Goal: Transaction & Acquisition: Book appointment/travel/reservation

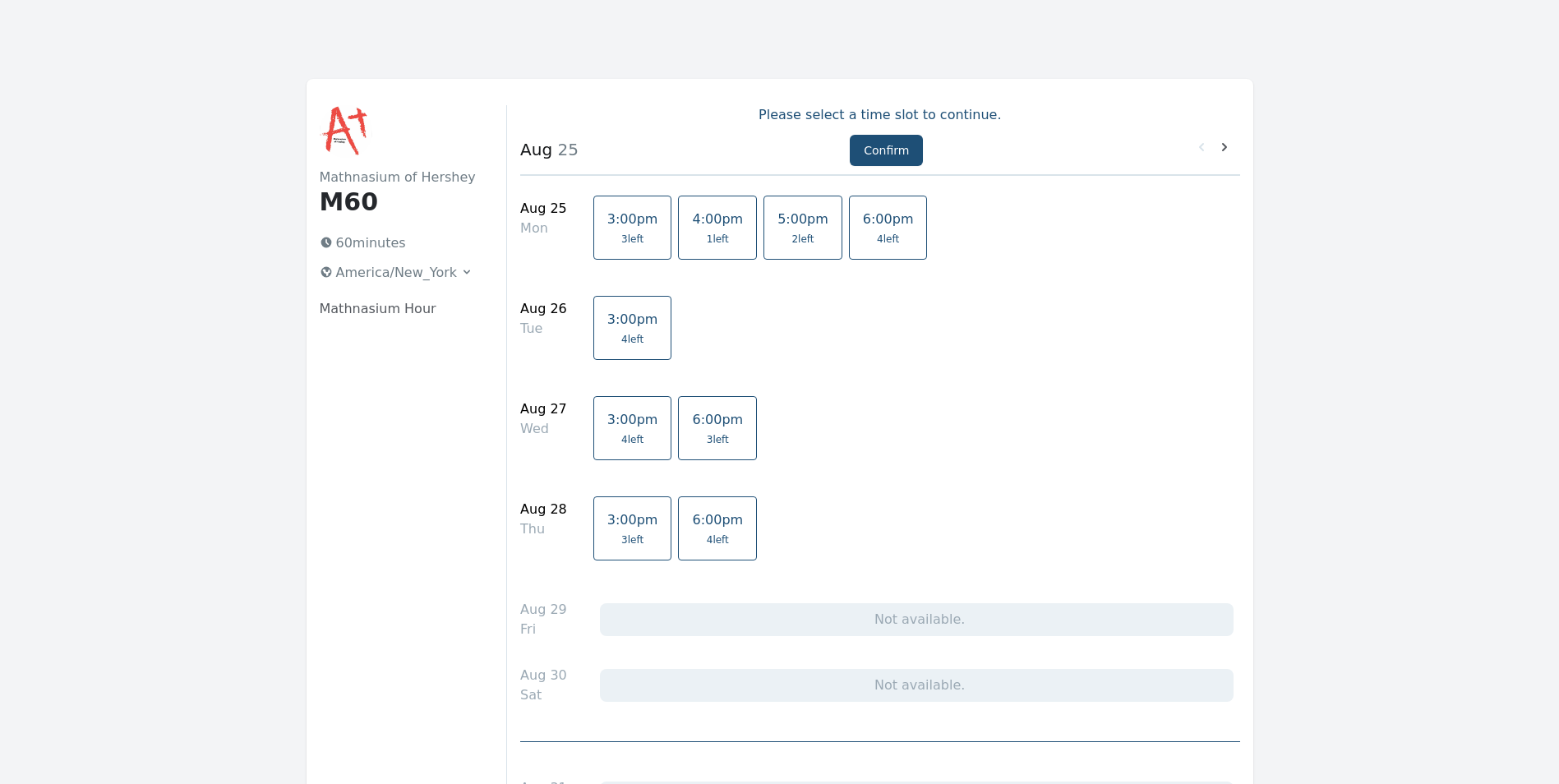
click at [877, 236] on span "4 left" at bounding box center [888, 239] width 22 height 14
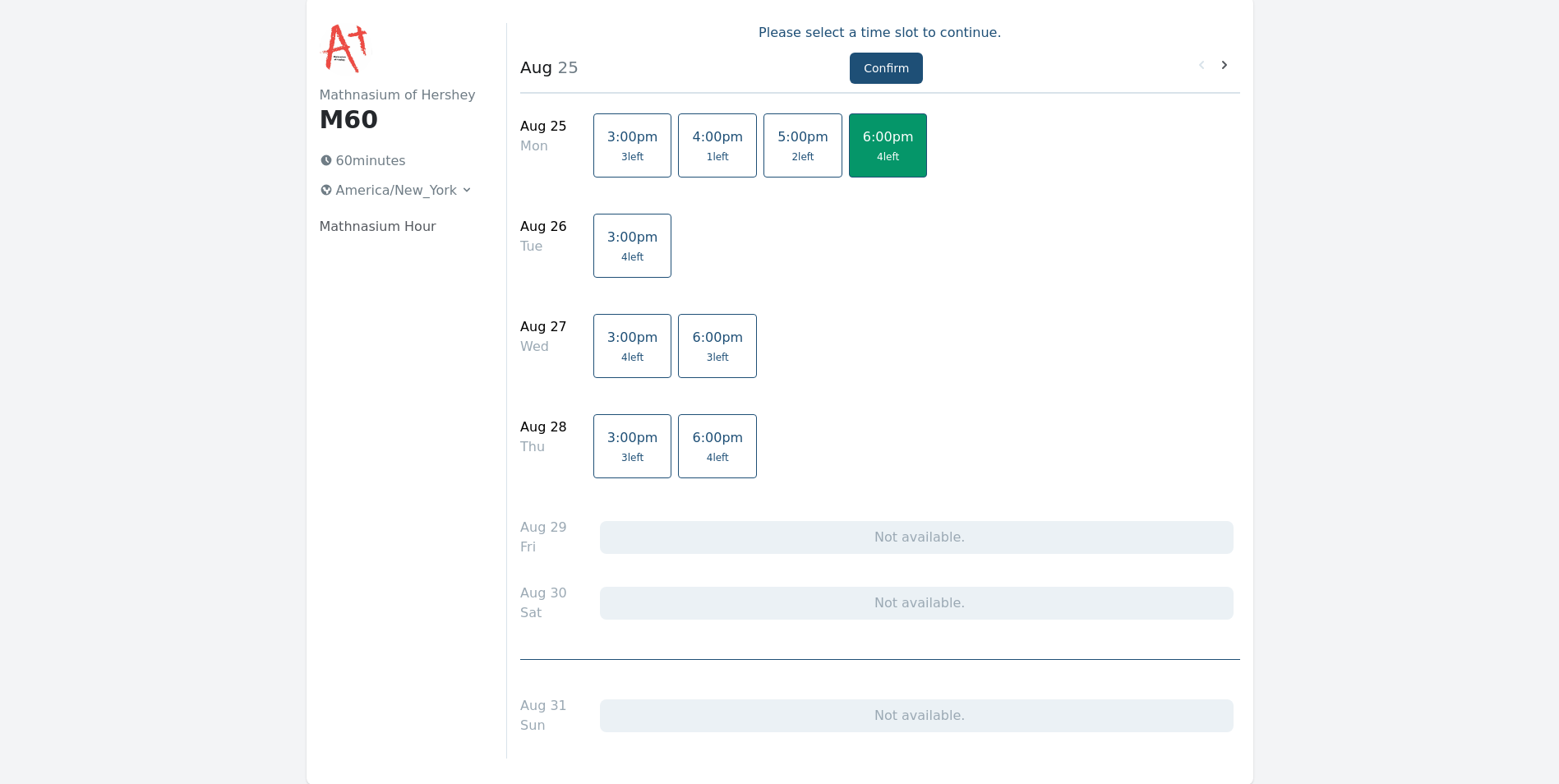
click at [691, 335] on span "6:00pm" at bounding box center [717, 337] width 51 height 15
click at [706, 450] on link "6:00pm 4 left" at bounding box center [718, 446] width 79 height 64
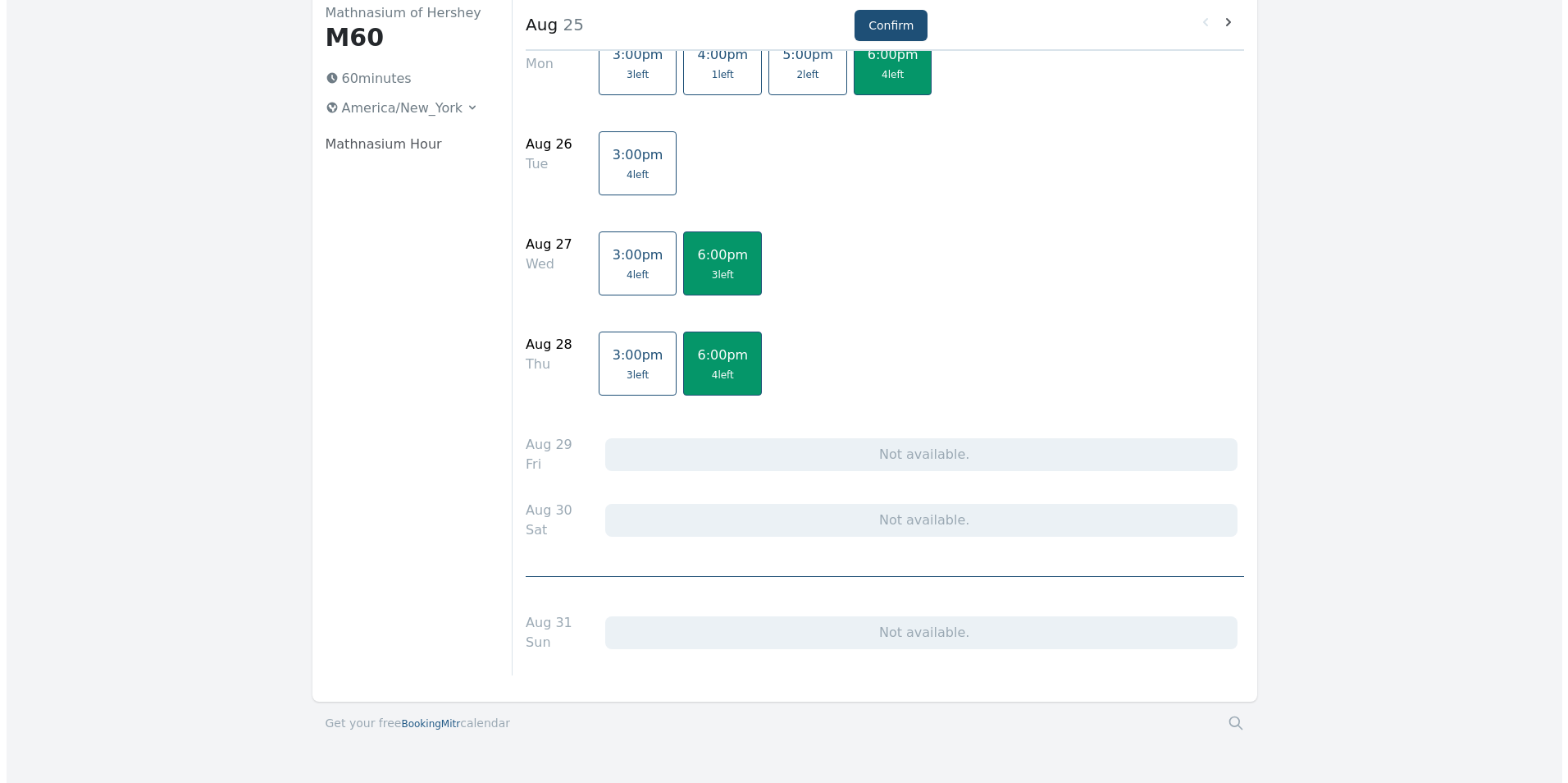
scroll to position [0, 0]
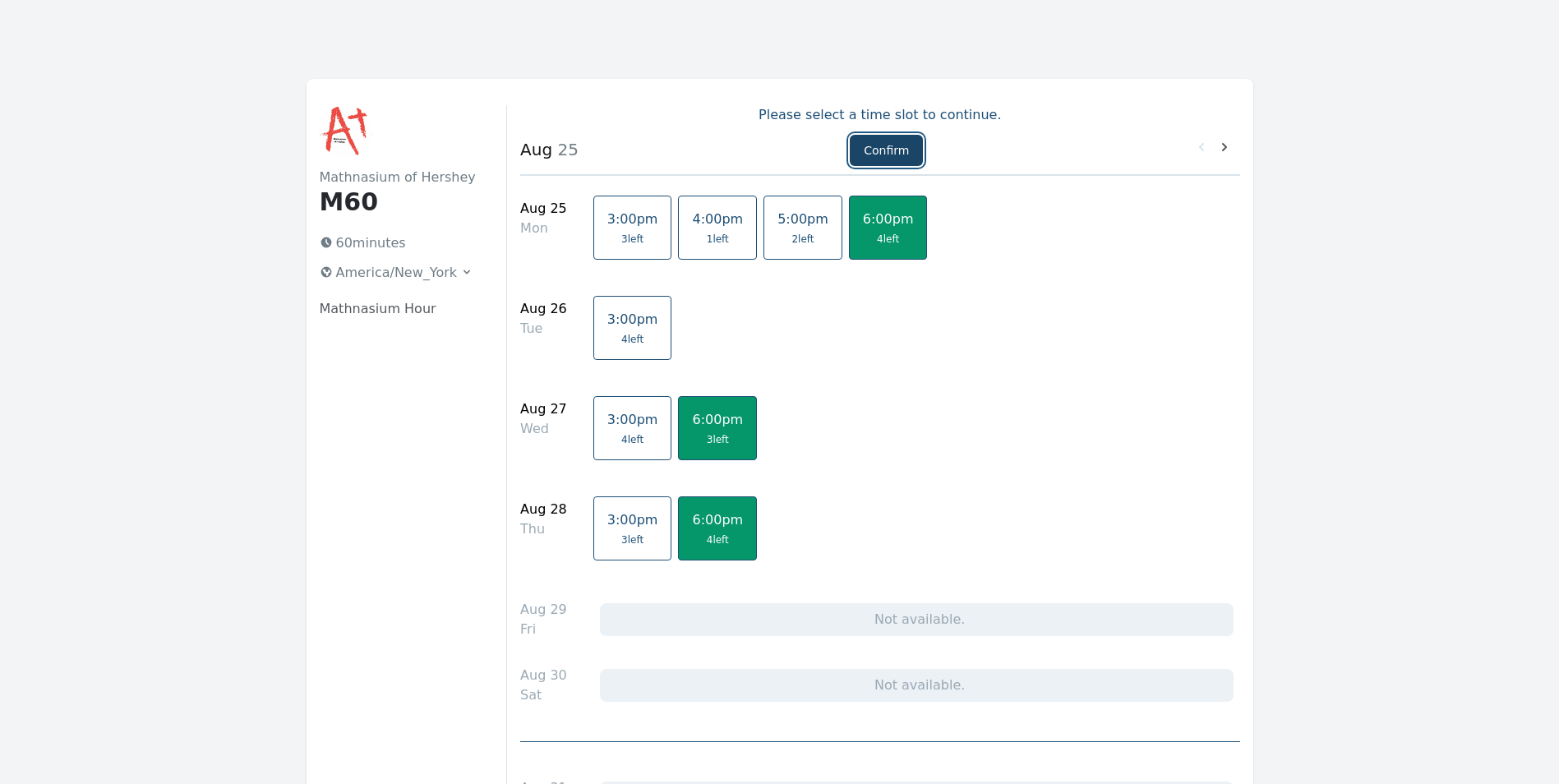
click at [897, 151] on button "Confirm" at bounding box center [886, 150] width 74 height 31
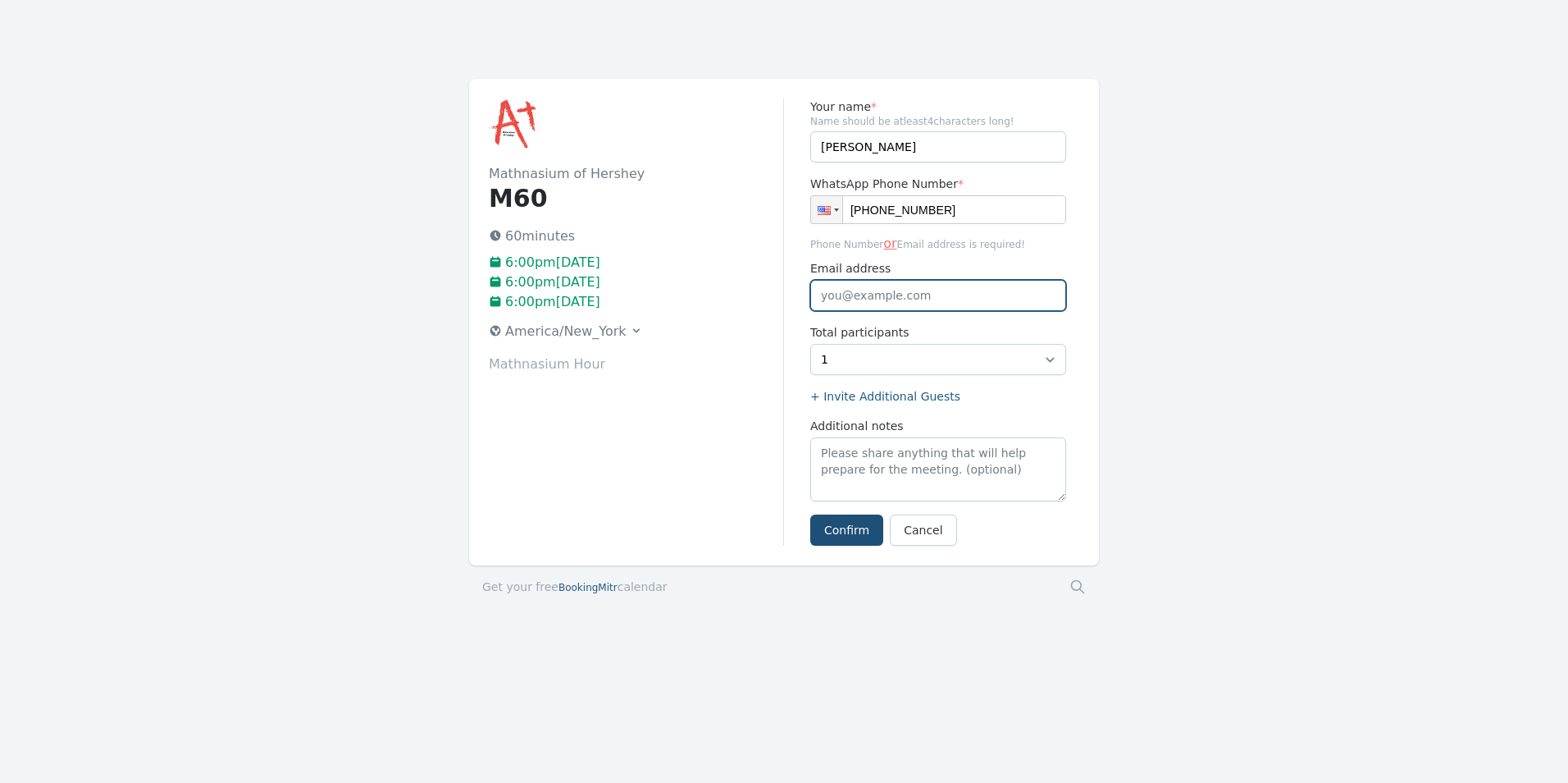
click at [853, 287] on input "Email address" at bounding box center [938, 295] width 256 height 31
type input "[PERSON_NAME][EMAIL_ADDRESS][DOMAIN_NAME]"
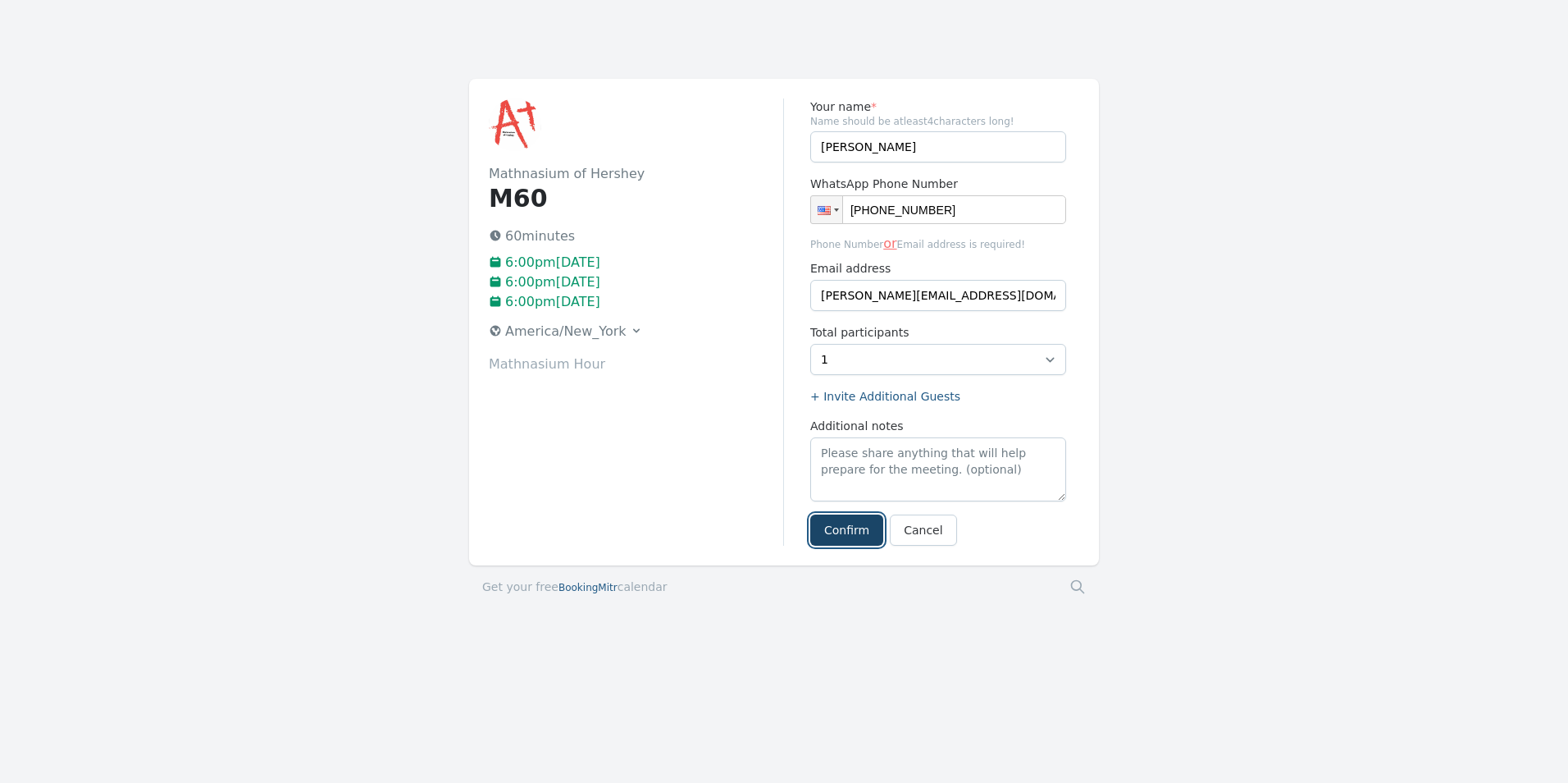
click at [853, 531] on button "Confirm" at bounding box center [847, 530] width 73 height 31
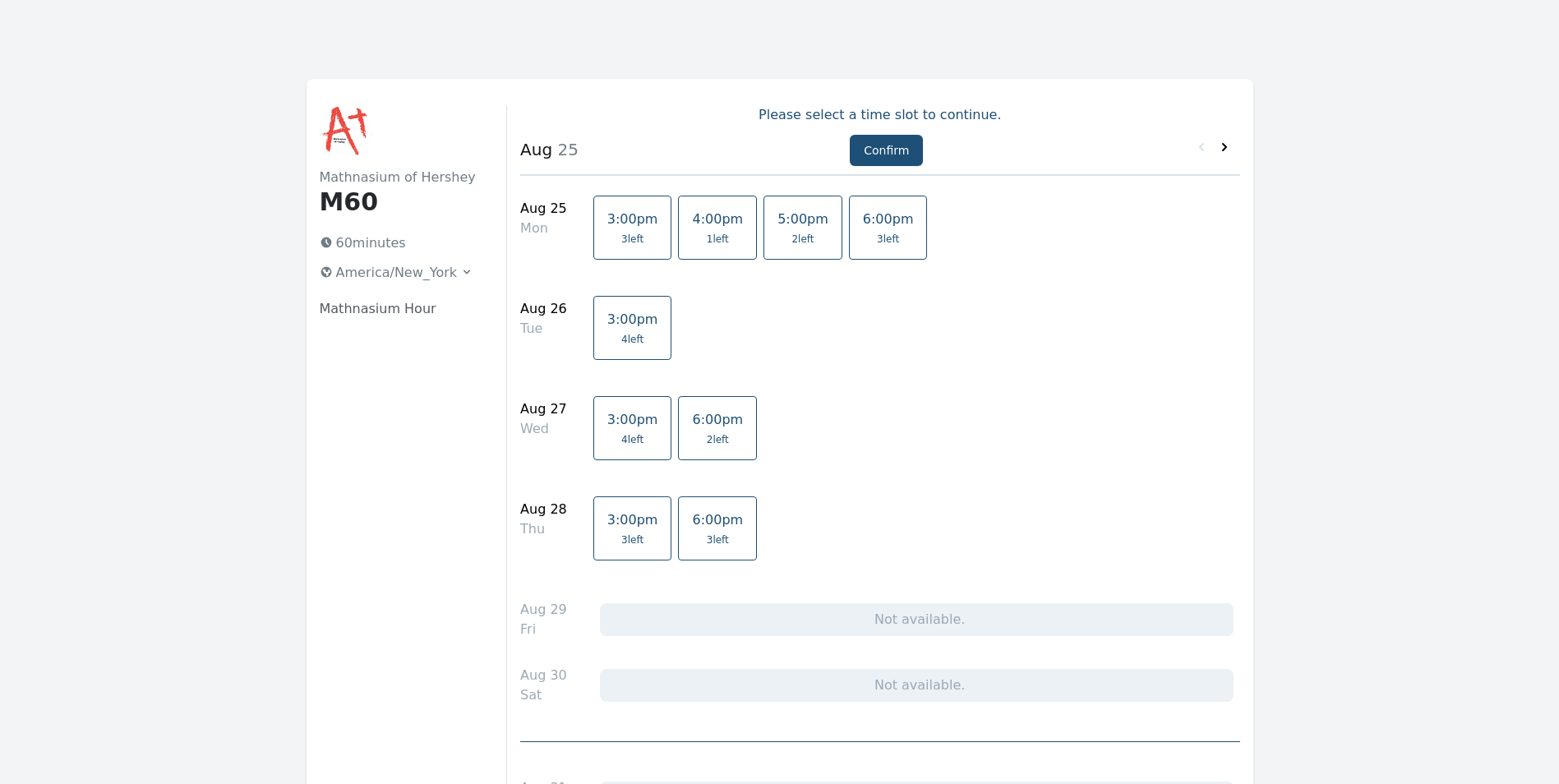
click at [1222, 153] on icon at bounding box center [1223, 147] width 16 height 16
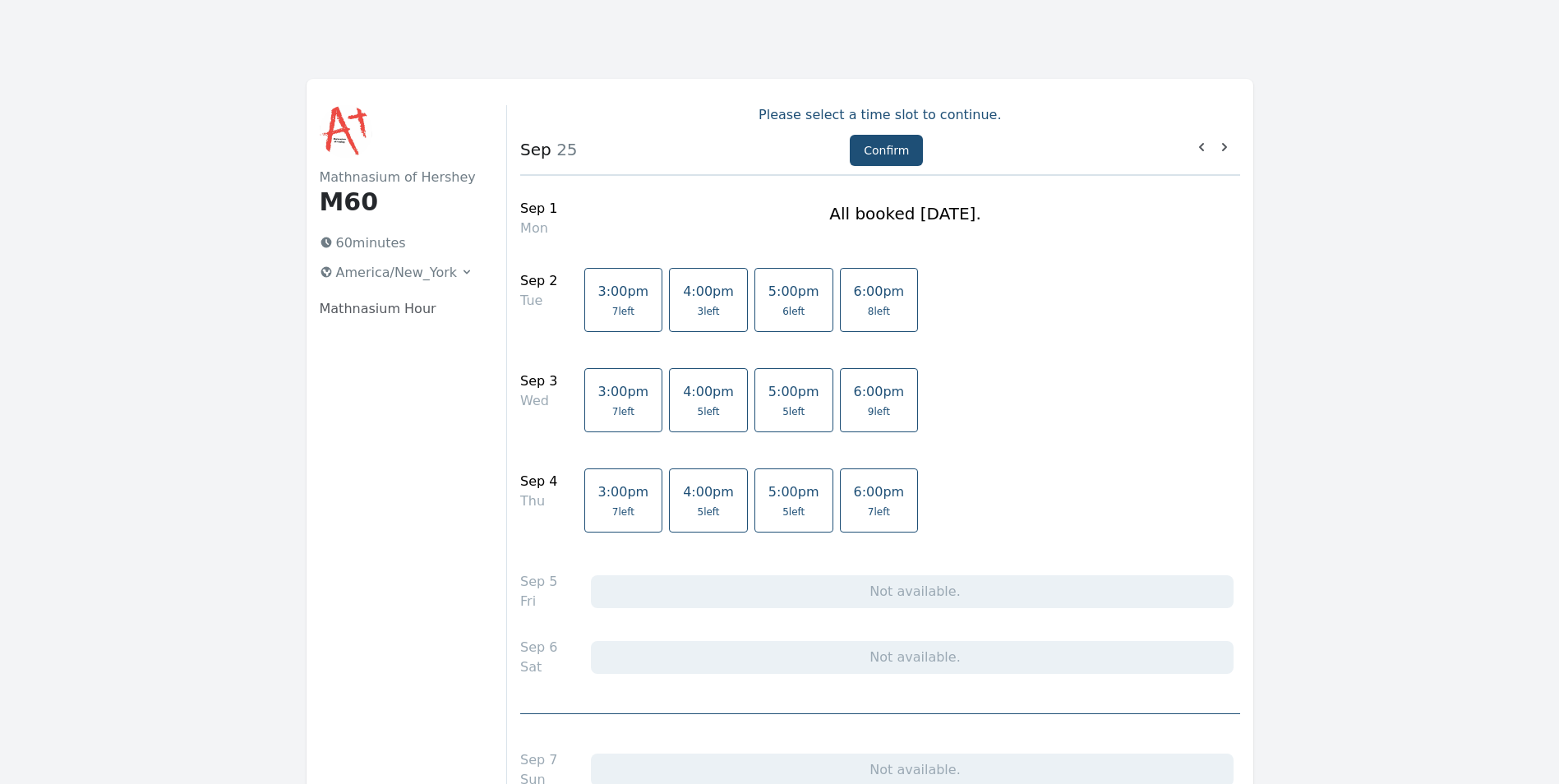
click at [854, 289] on span "6:00pm" at bounding box center [879, 291] width 51 height 15
click at [846, 421] on link "6:00pm 9 left" at bounding box center [879, 400] width 79 height 64
click at [864, 511] on link "6:00pm 7 left" at bounding box center [879, 500] width 79 height 64
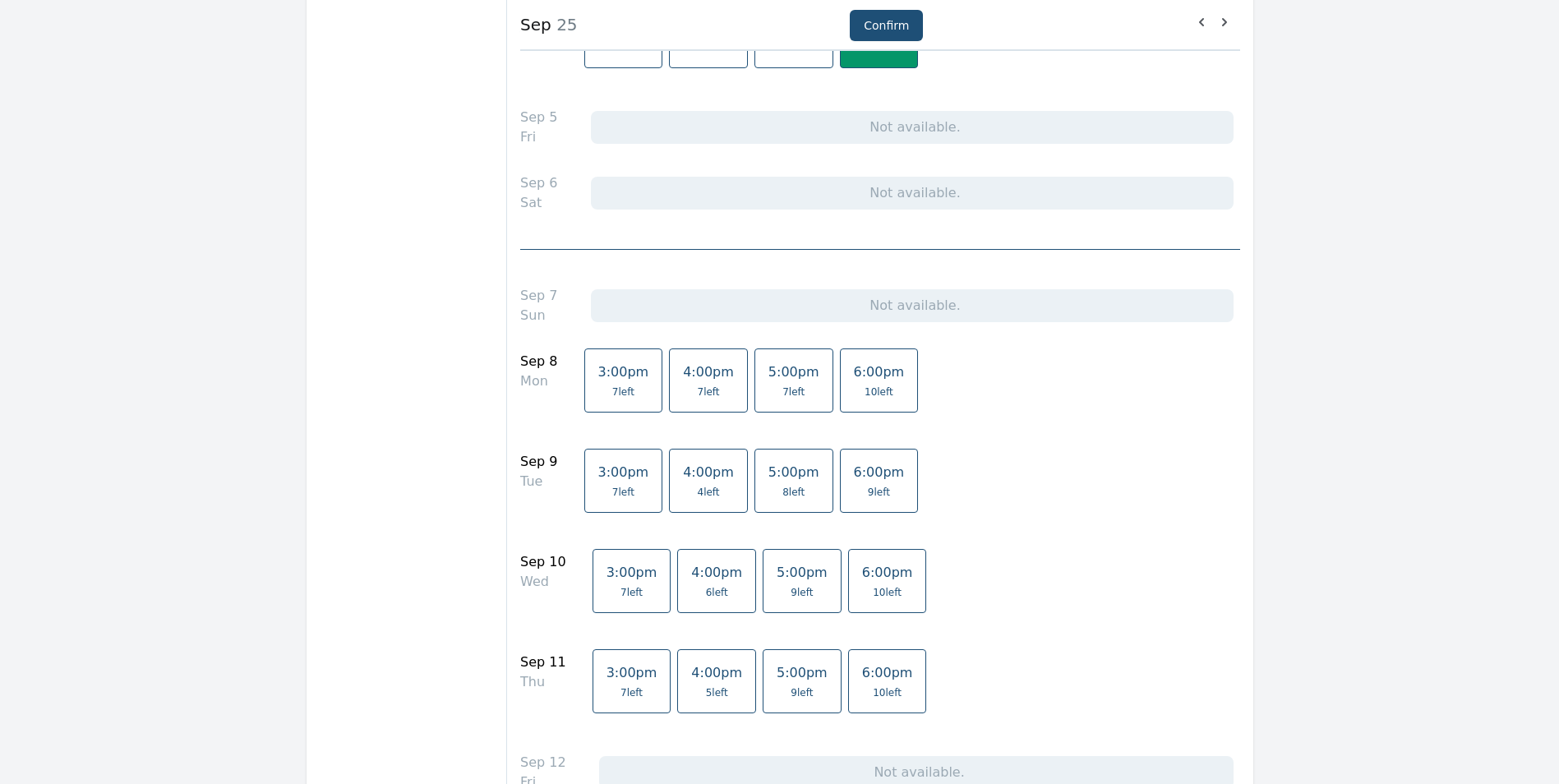
scroll to position [493, 0]
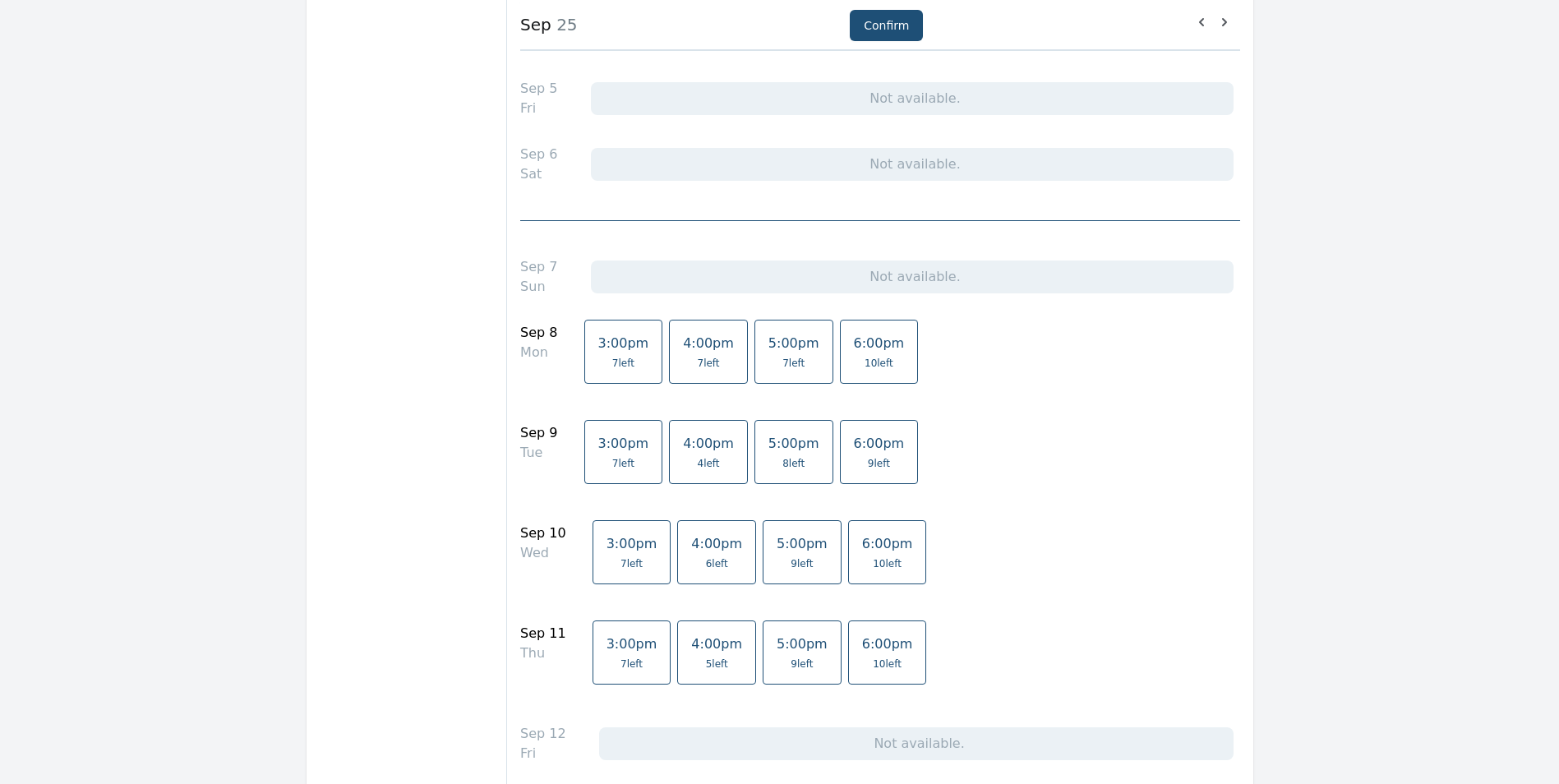
click at [865, 361] on span "10 left" at bounding box center [879, 363] width 29 height 14
click at [854, 447] on span "6:00pm" at bounding box center [879, 443] width 51 height 15
click at [867, 525] on link "6:00pm 10 left" at bounding box center [888, 552] width 79 height 64
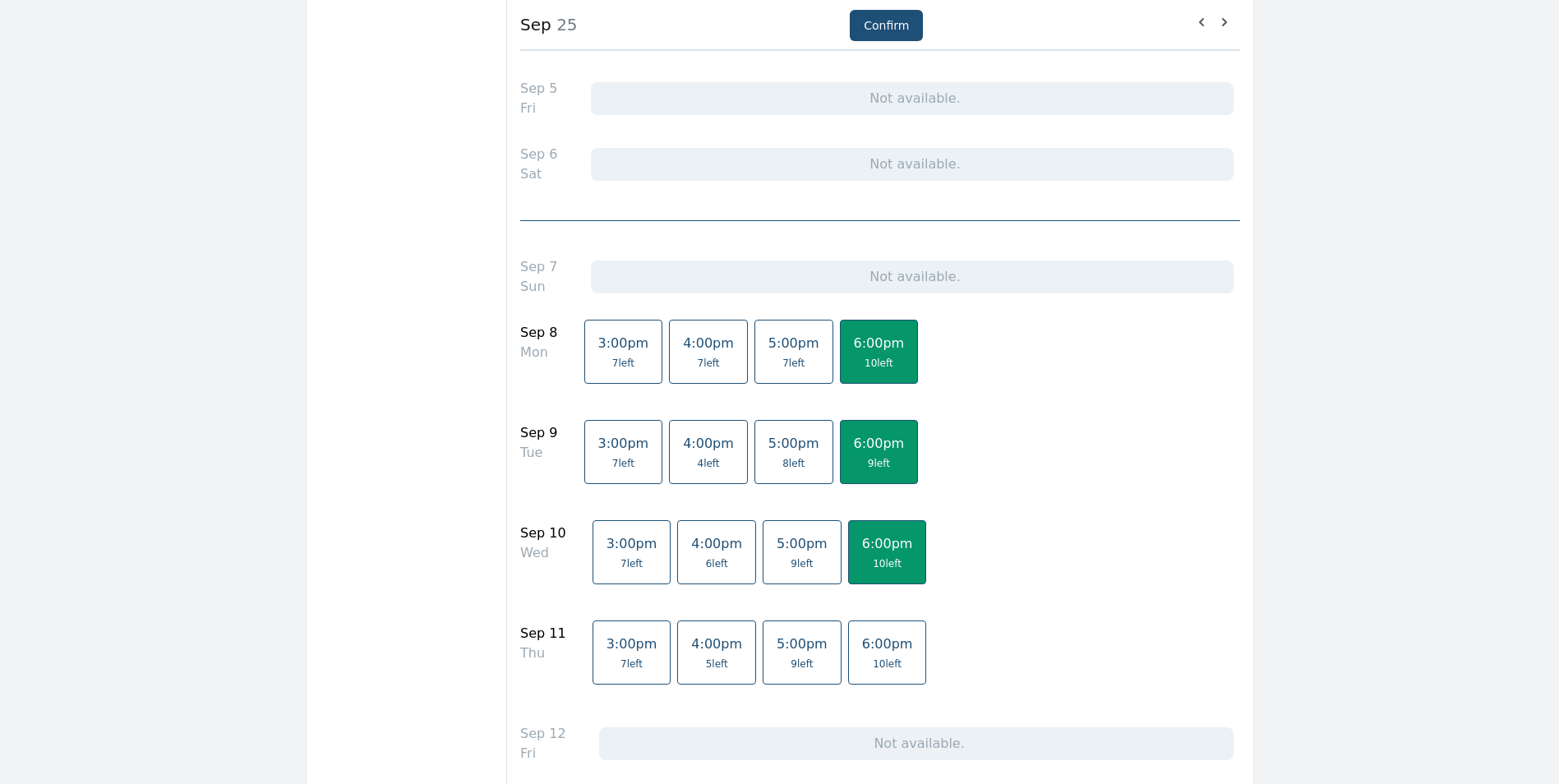
drag, startPoint x: 862, startPoint y: 650, endPoint x: 909, endPoint y: 647, distance: 47.1
click at [862, 648] on span "6:00pm" at bounding box center [887, 644] width 51 height 15
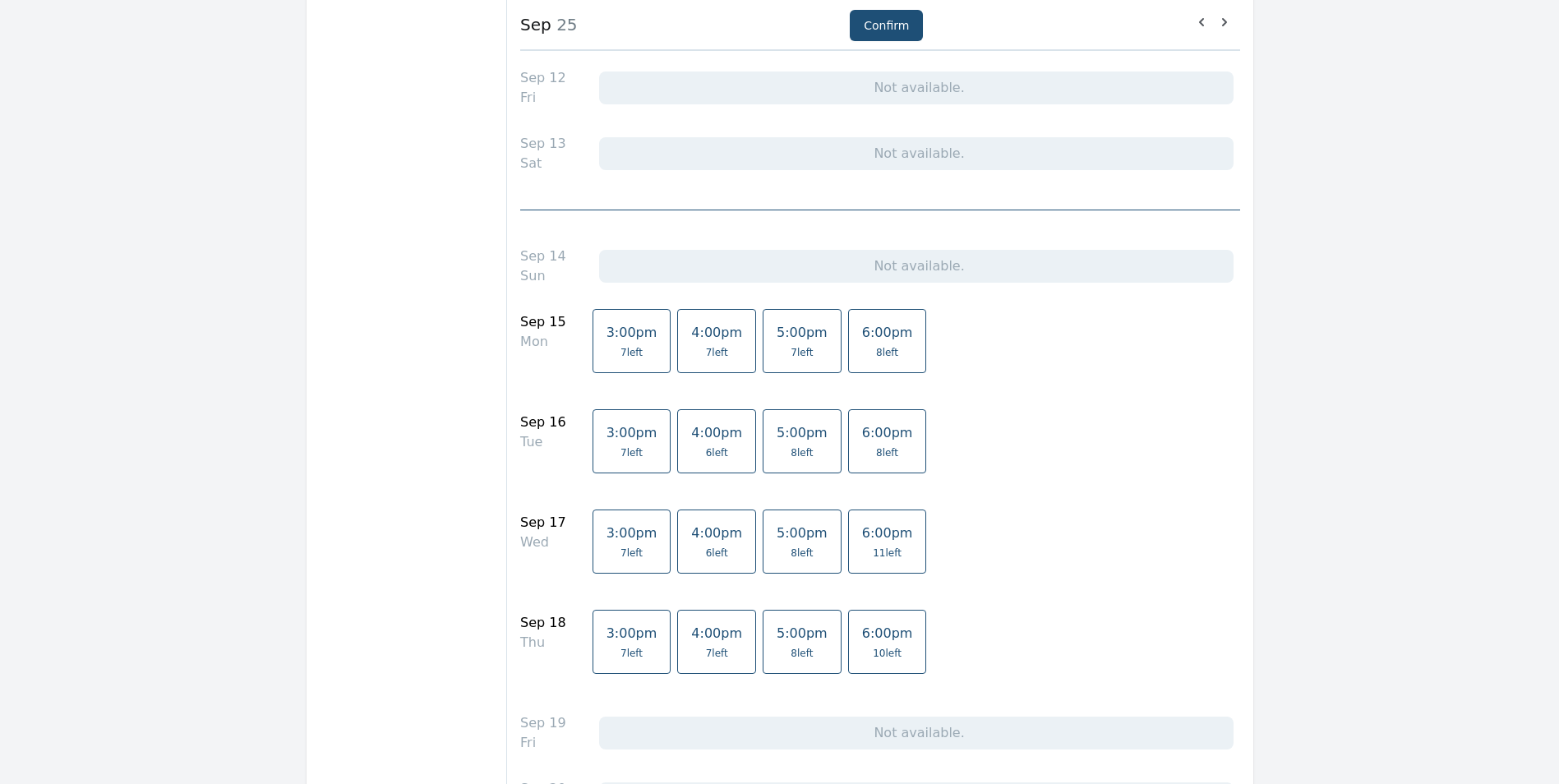
scroll to position [1149, 0]
click at [871, 340] on link "6:00pm 8 left" at bounding box center [888, 339] width 79 height 64
click at [871, 451] on link "6:00pm 8 left" at bounding box center [888, 439] width 79 height 64
click at [864, 567] on link "6:00pm 11 left" at bounding box center [888, 539] width 79 height 64
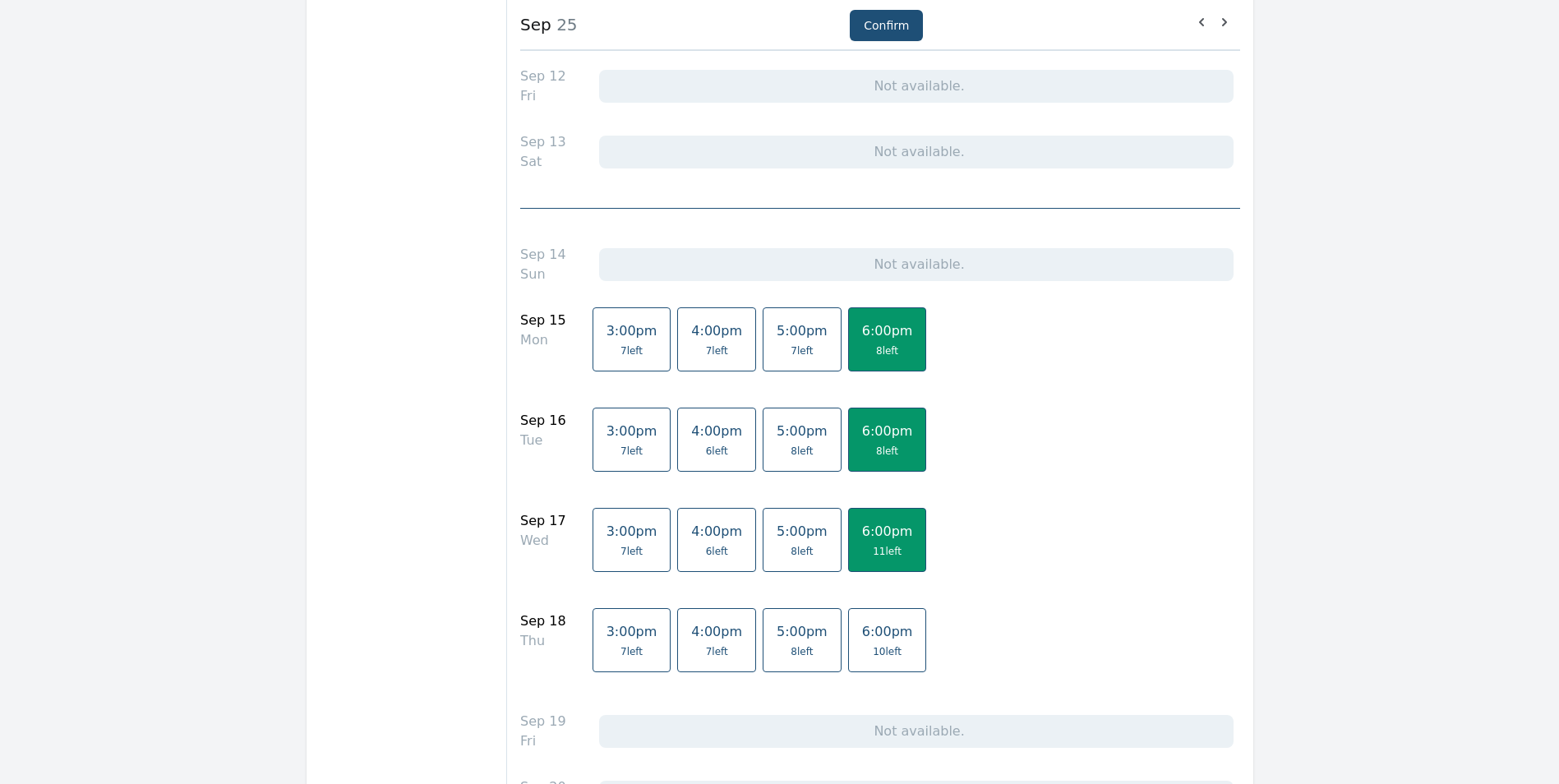
click at [872, 647] on span "10 left" at bounding box center [887, 652] width 29 height 14
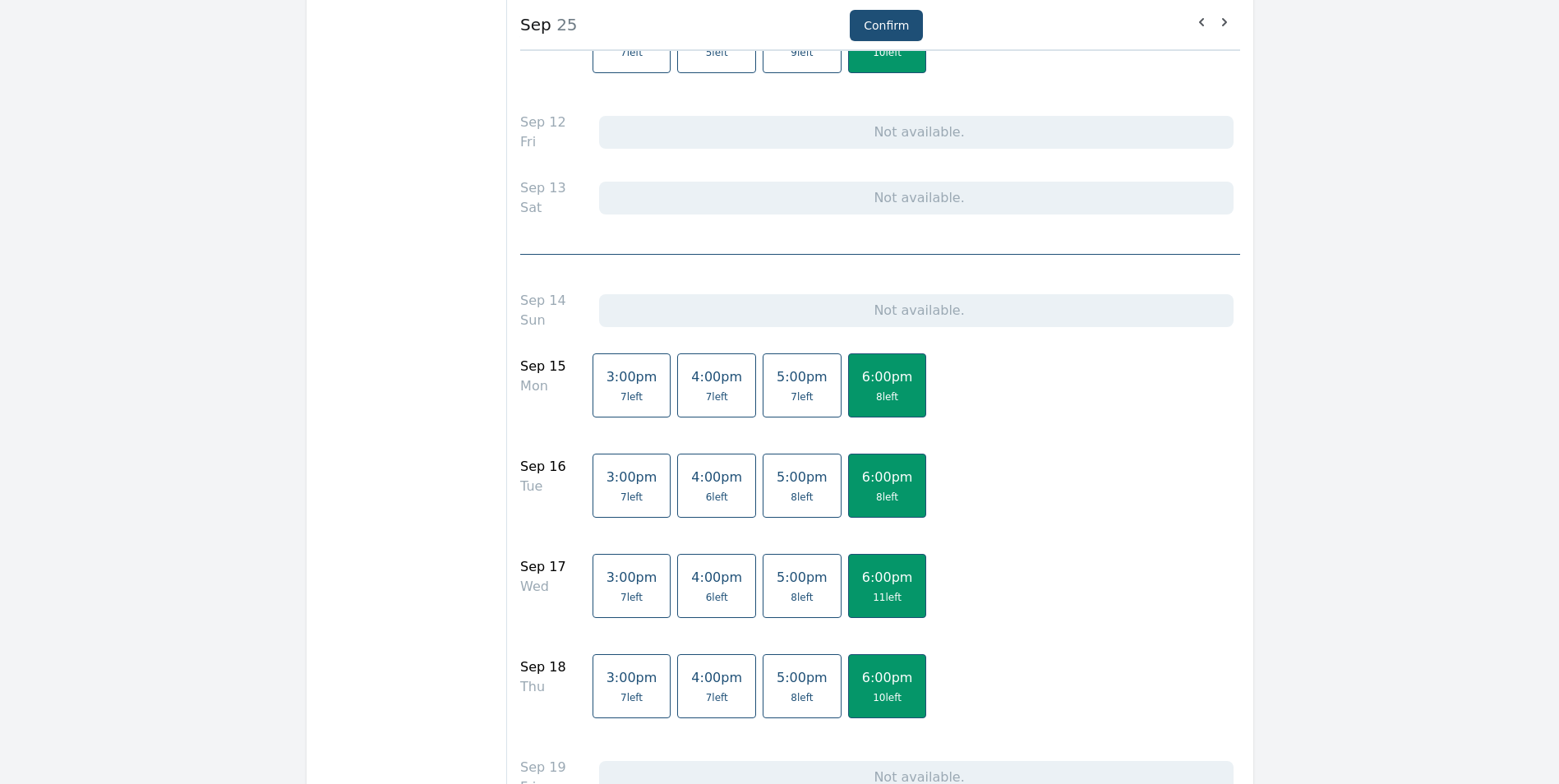
scroll to position [1067, 0]
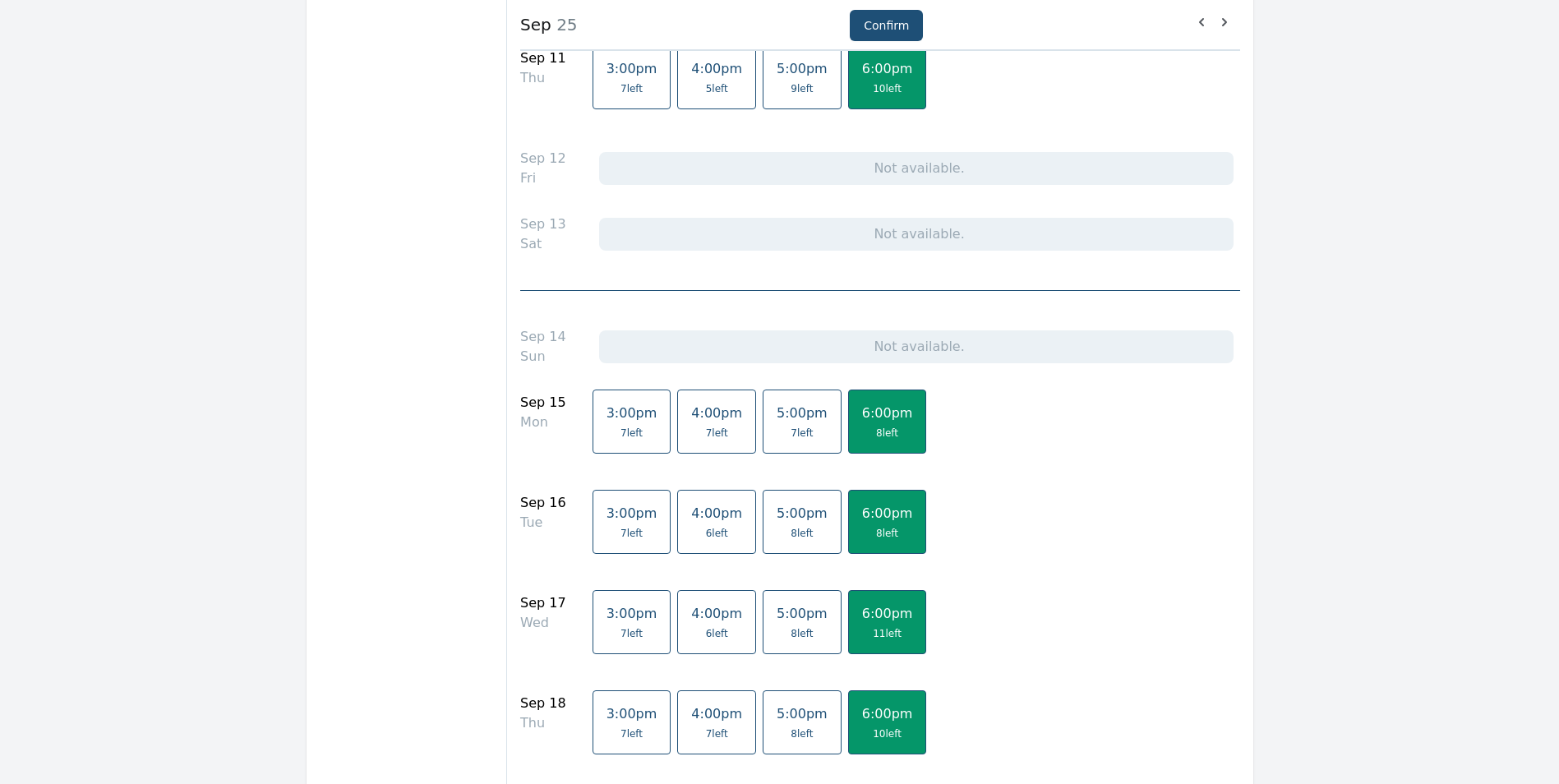
click at [853, 524] on link "6:00pm 8 left" at bounding box center [888, 521] width 79 height 64
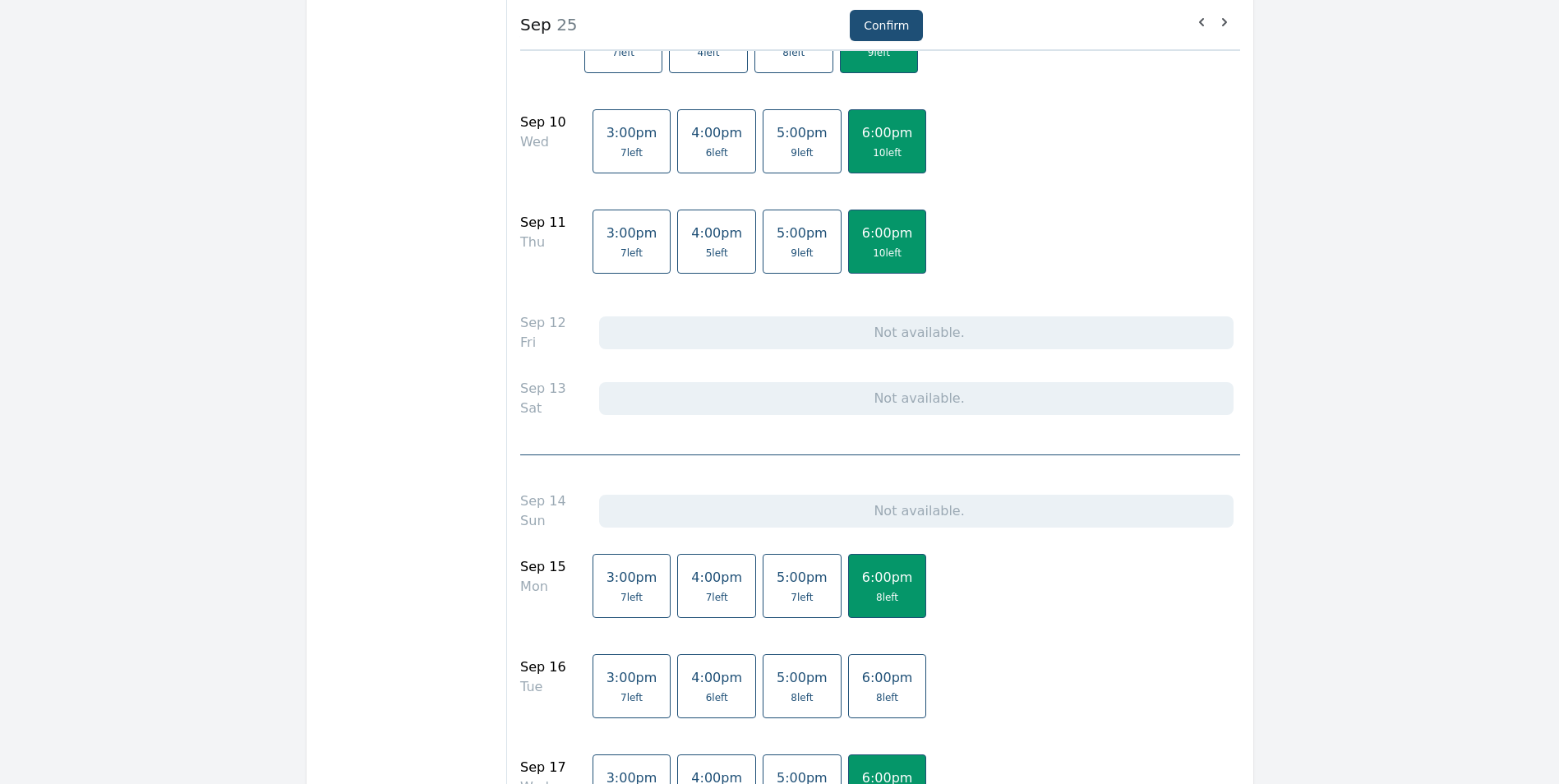
scroll to position [411, 0]
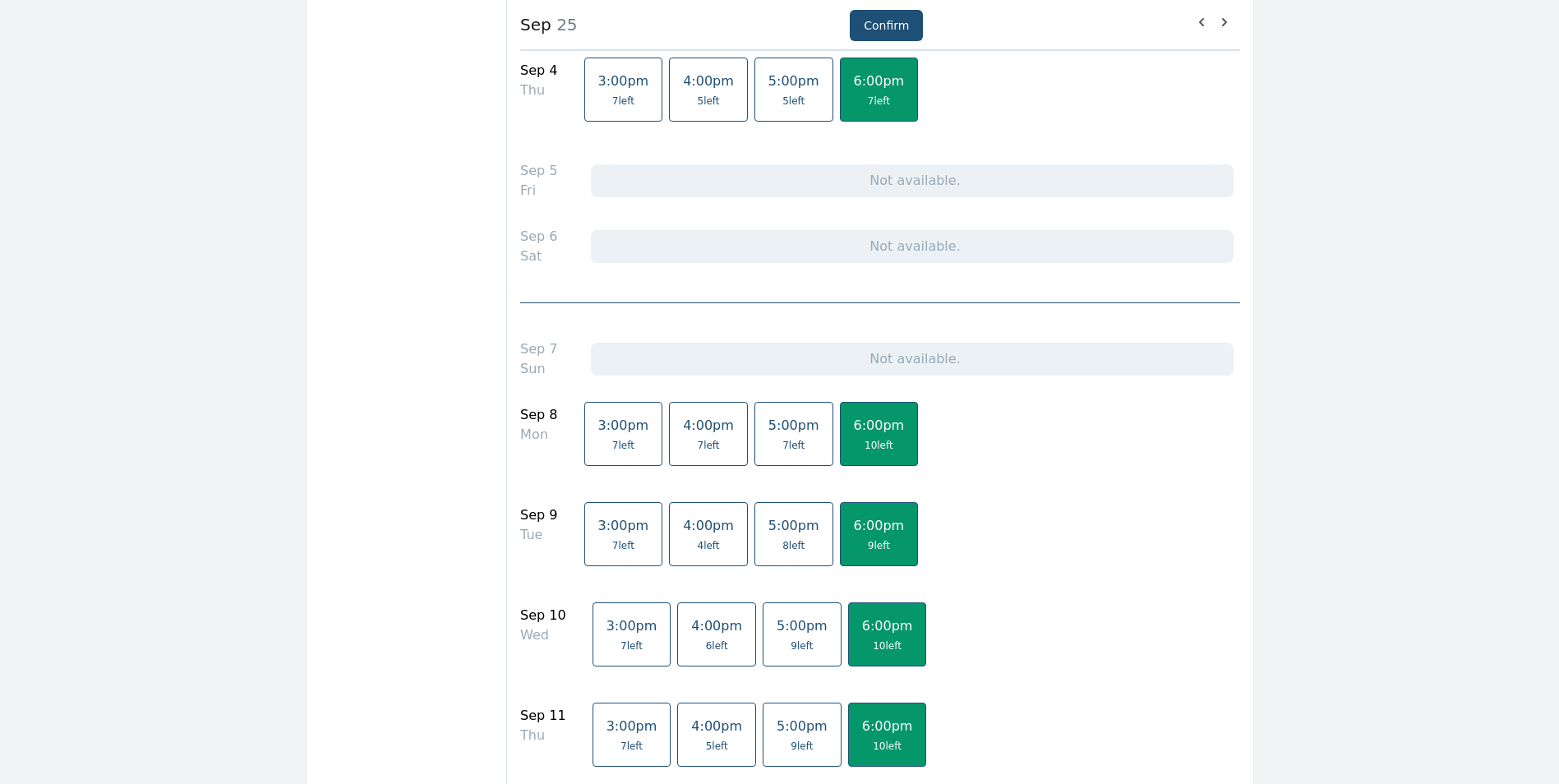
click at [860, 527] on span "6:00pm" at bounding box center [879, 525] width 51 height 15
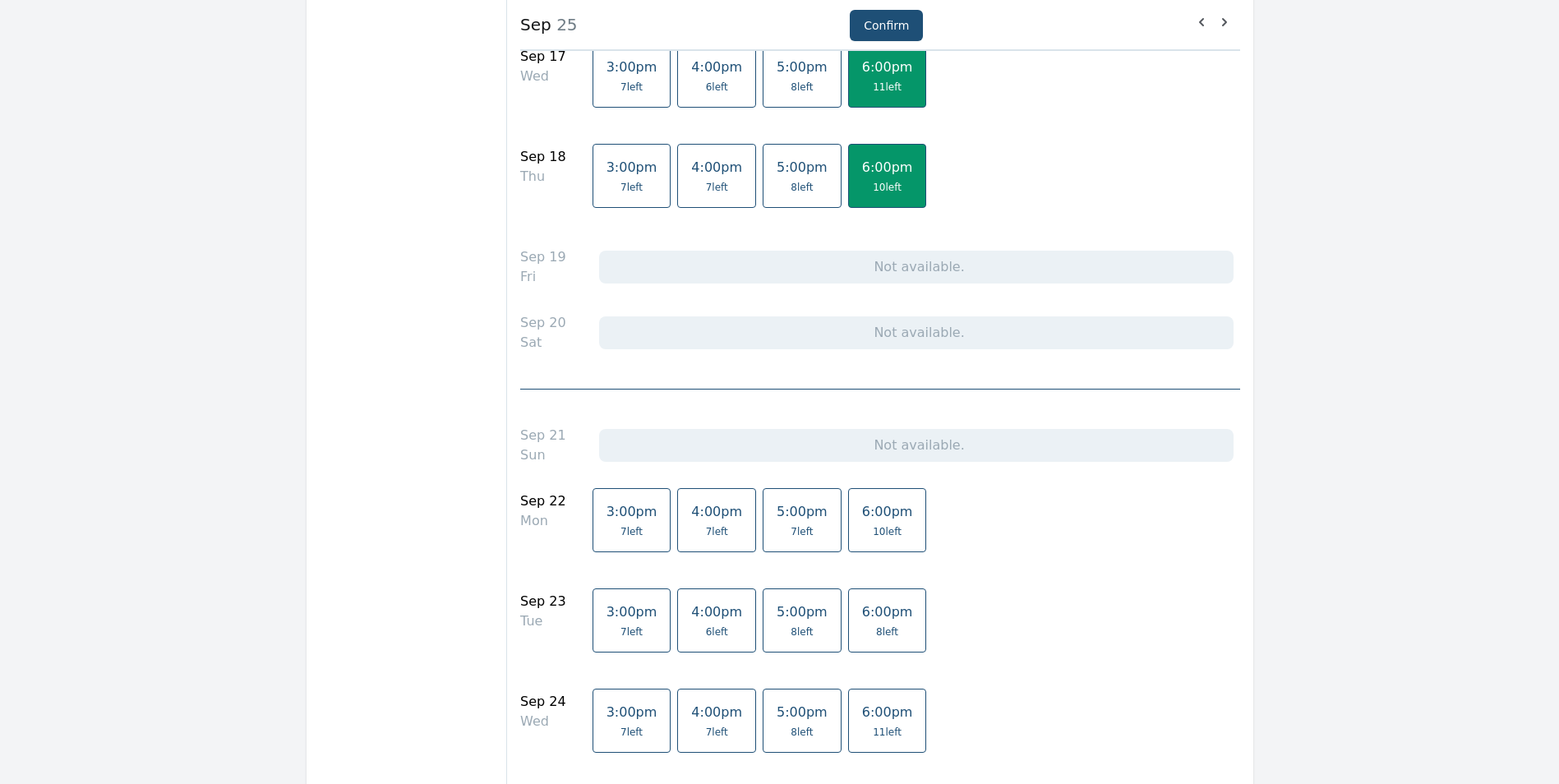
scroll to position [1807, 0]
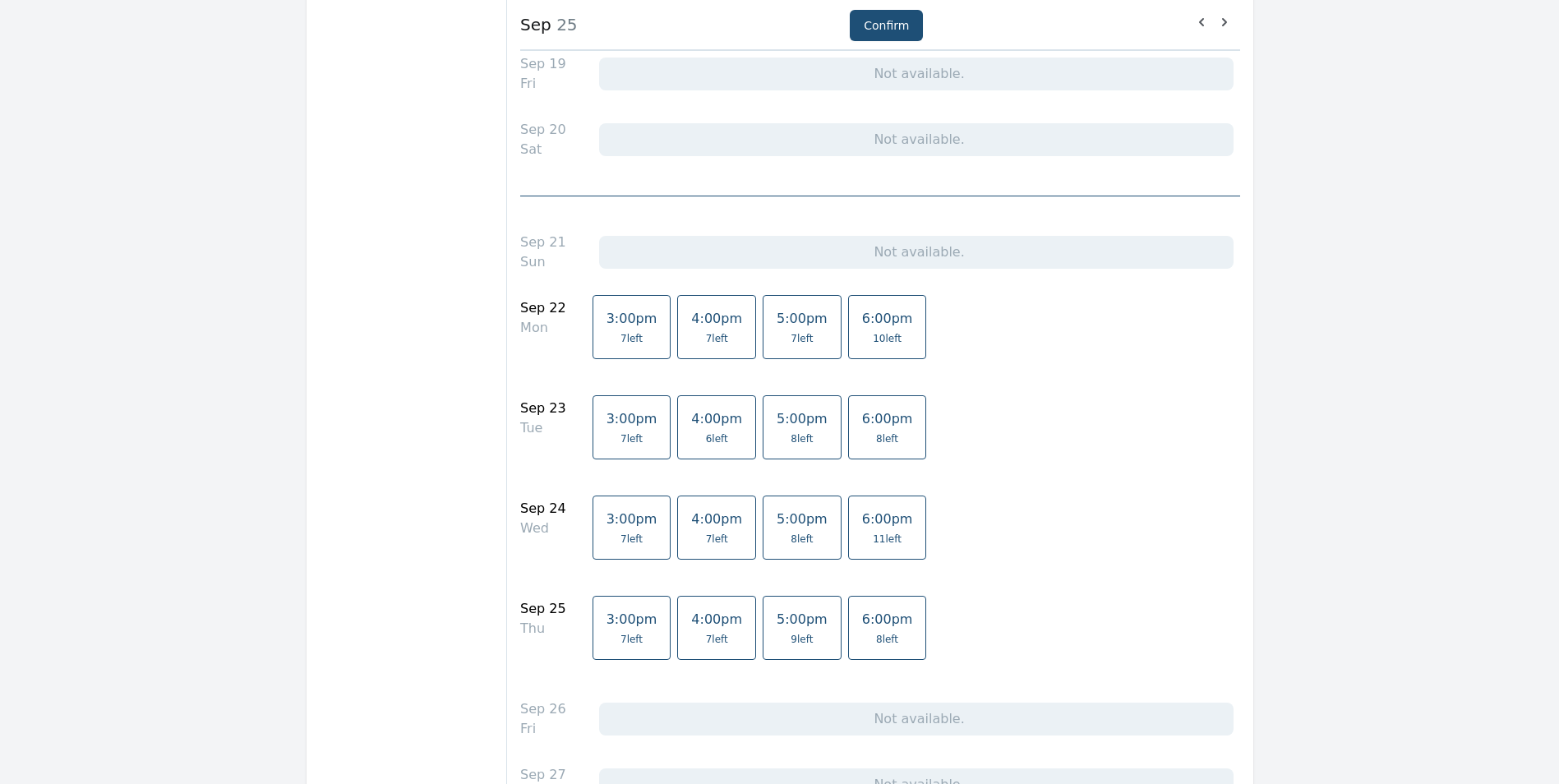
click at [862, 337] on span "10 left" at bounding box center [887, 338] width 51 height 14
click at [848, 531] on link "6:00pm 11 left" at bounding box center [888, 527] width 79 height 64
click at [862, 634] on span "8 left" at bounding box center [887, 639] width 51 height 14
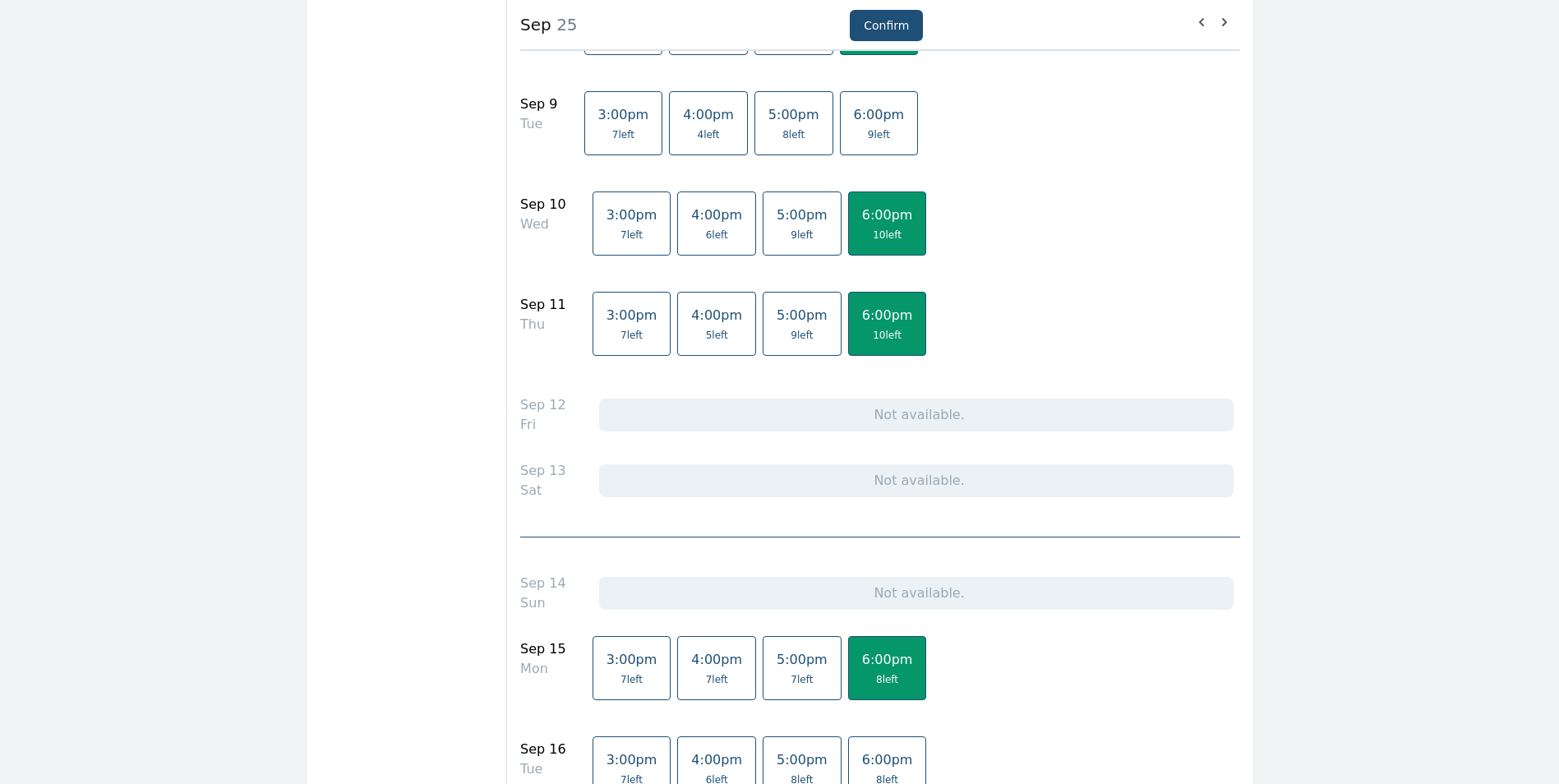
scroll to position [411, 0]
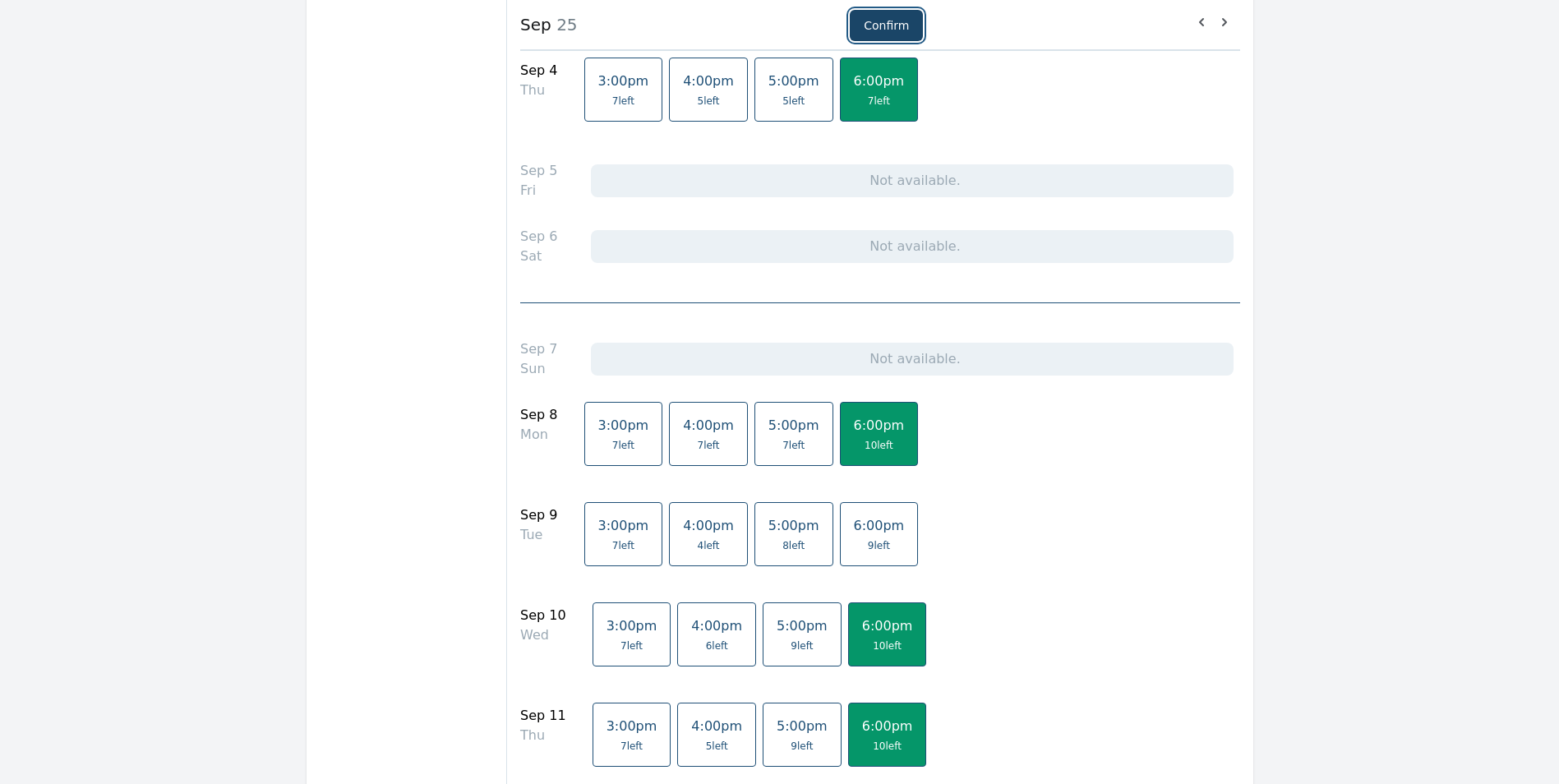
click at [874, 24] on button "Confirm" at bounding box center [886, 25] width 74 height 31
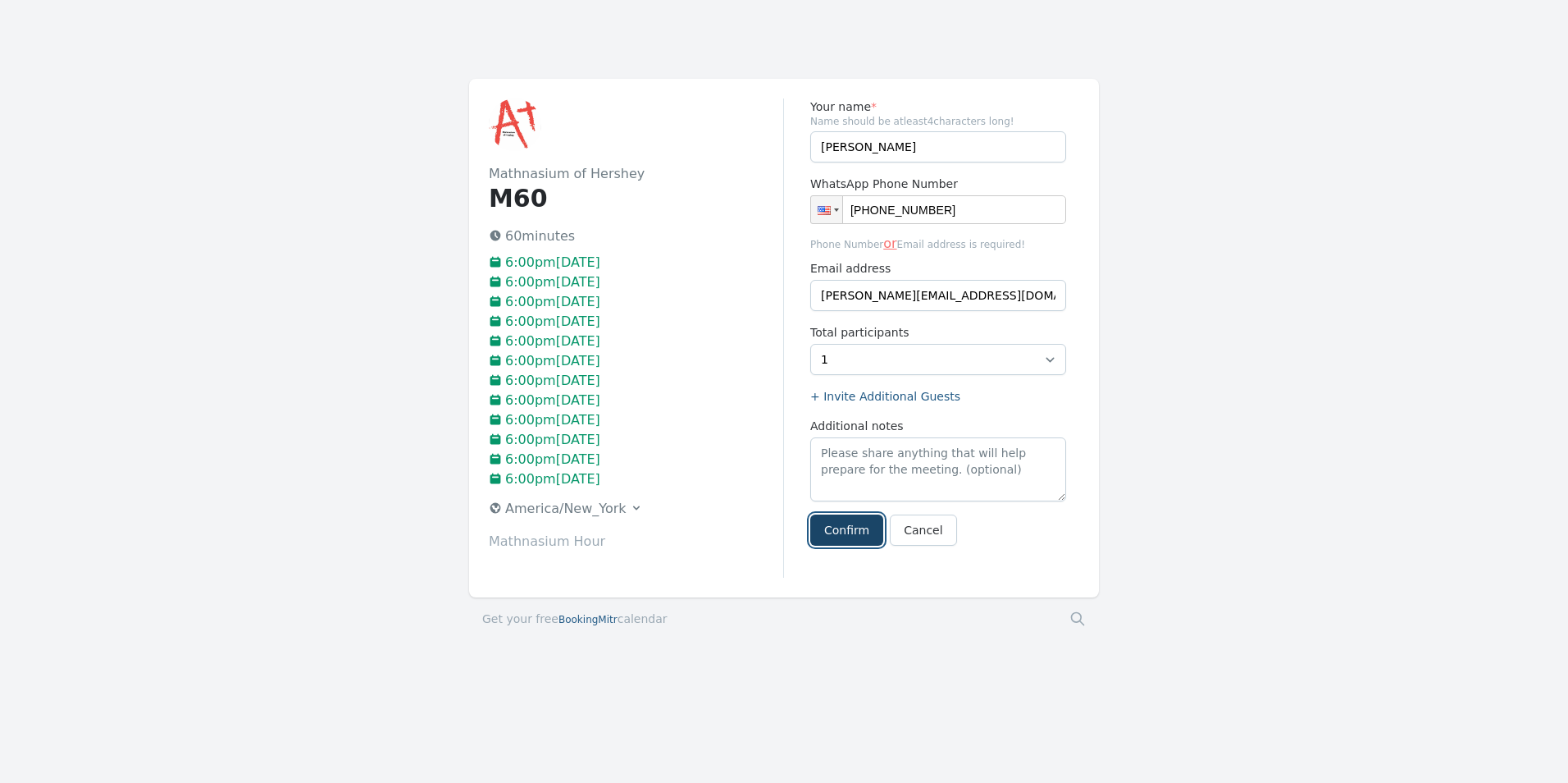
click at [866, 526] on button "Confirm" at bounding box center [847, 530] width 73 height 31
